Goal: Transaction & Acquisition: Register for event/course

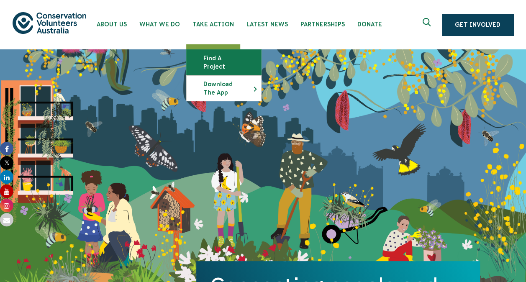
click at [206, 59] on link "Find a project" at bounding box center [224, 62] width 75 height 25
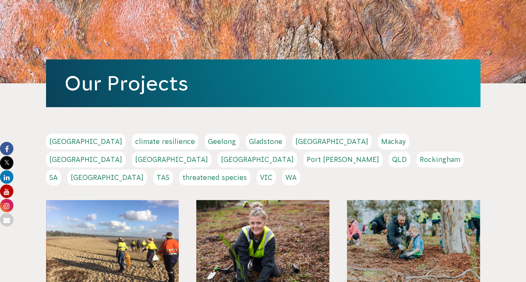
scroll to position [75, 0]
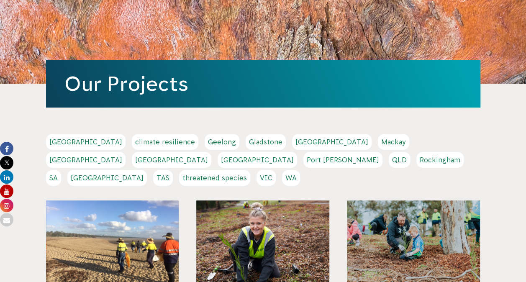
click at [300, 170] on link "WA" at bounding box center [291, 178] width 18 height 16
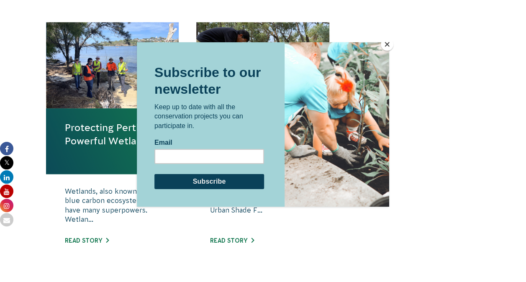
scroll to position [299, 0]
click at [385, 46] on button "Close" at bounding box center [387, 44] width 13 height 13
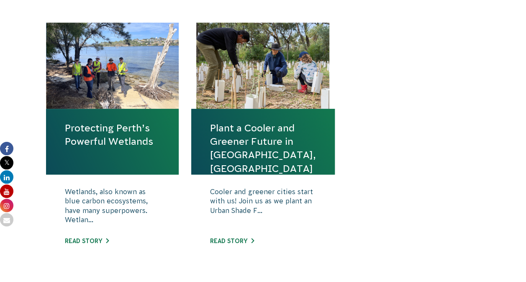
click at [129, 134] on link "Protecting Perth’s Powerful Wetlands" at bounding box center [112, 134] width 95 height 27
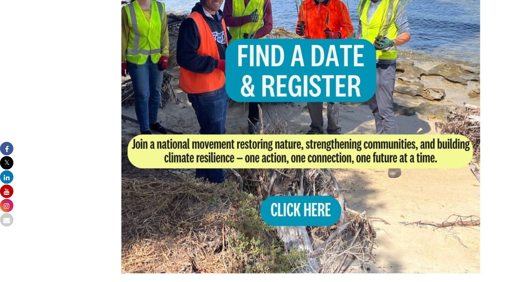
scroll to position [514, 0]
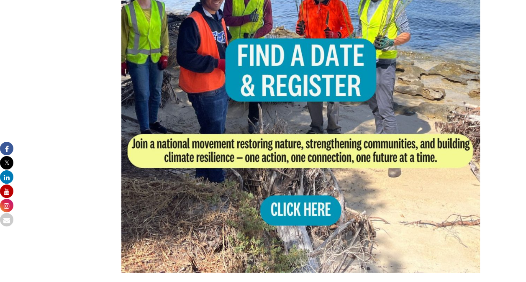
click at [311, 201] on img at bounding box center [300, 93] width 359 height 359
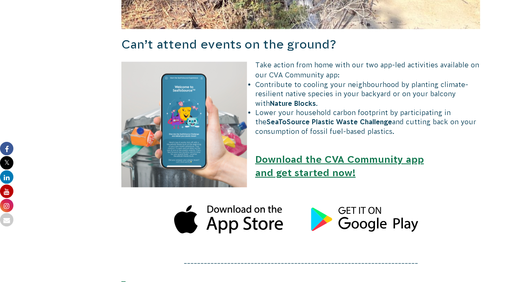
scroll to position [758, 0]
